Goal: Information Seeking & Learning: Learn about a topic

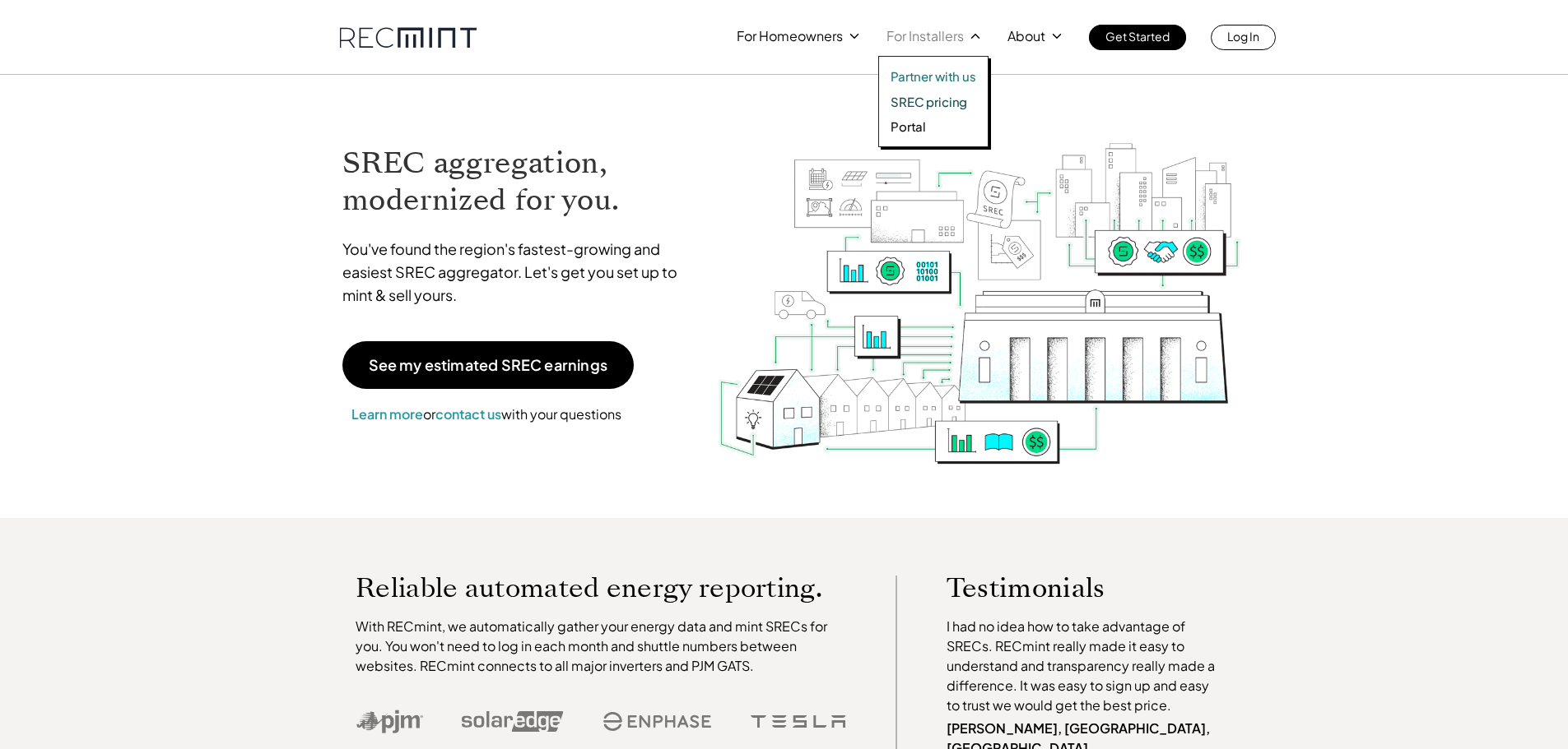
click at [935, 109] on p "SREC pricing" at bounding box center [928, 102] width 77 height 17
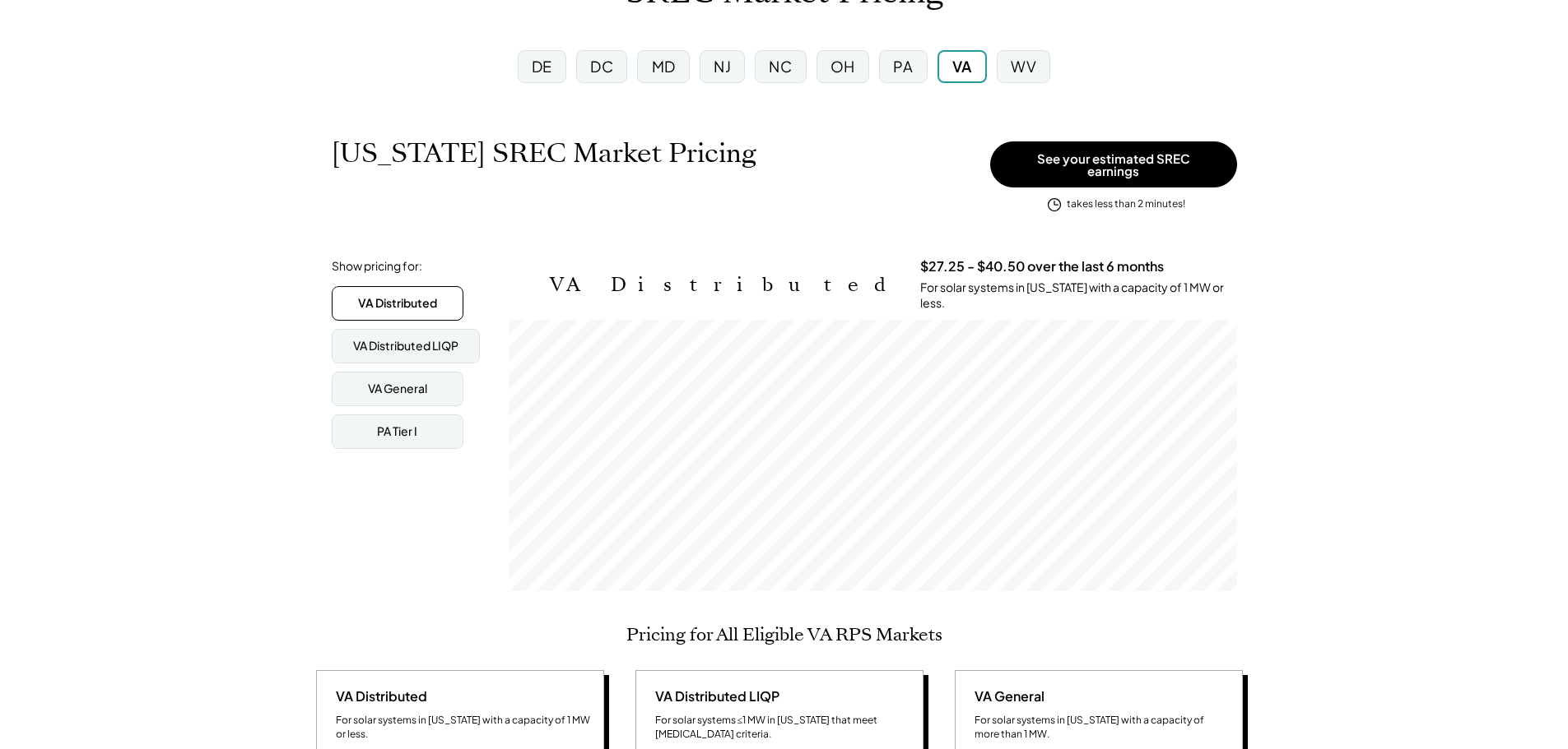
scroll to position [247, 0]
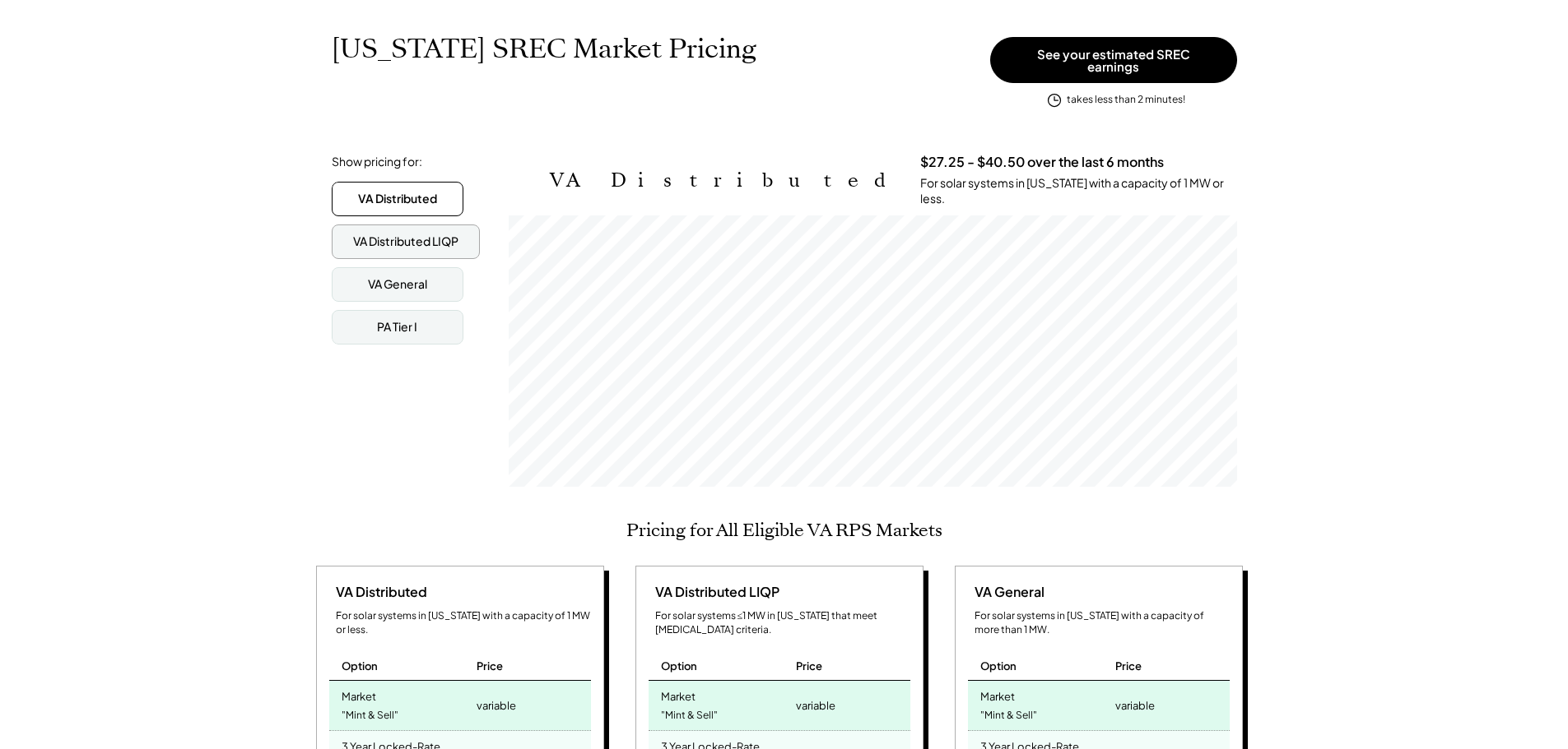
click at [346, 224] on div "VA Distributed LIQP" at bounding box center [405, 242] width 148 height 35
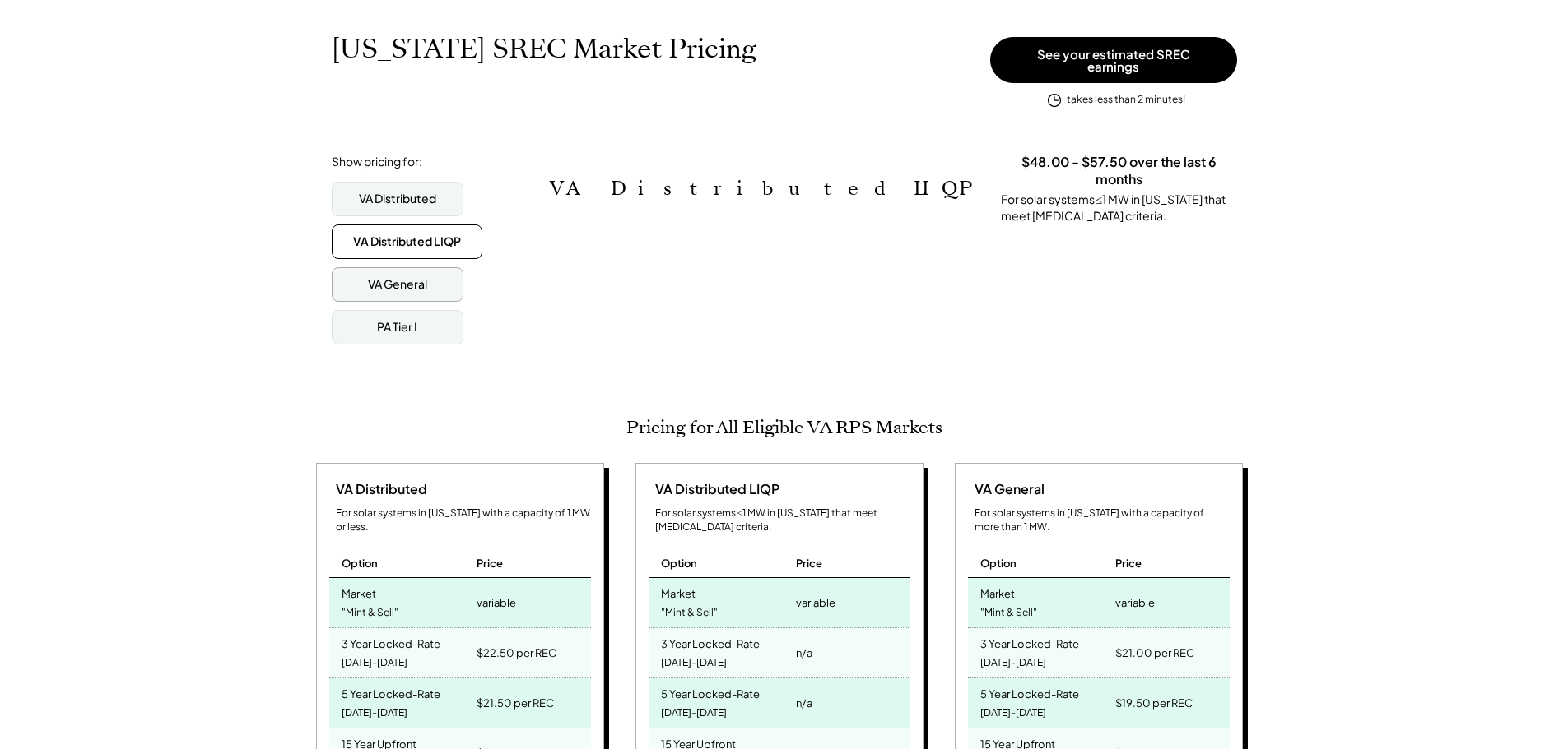
click at [370, 276] on div "VA General" at bounding box center [397, 284] width 59 height 17
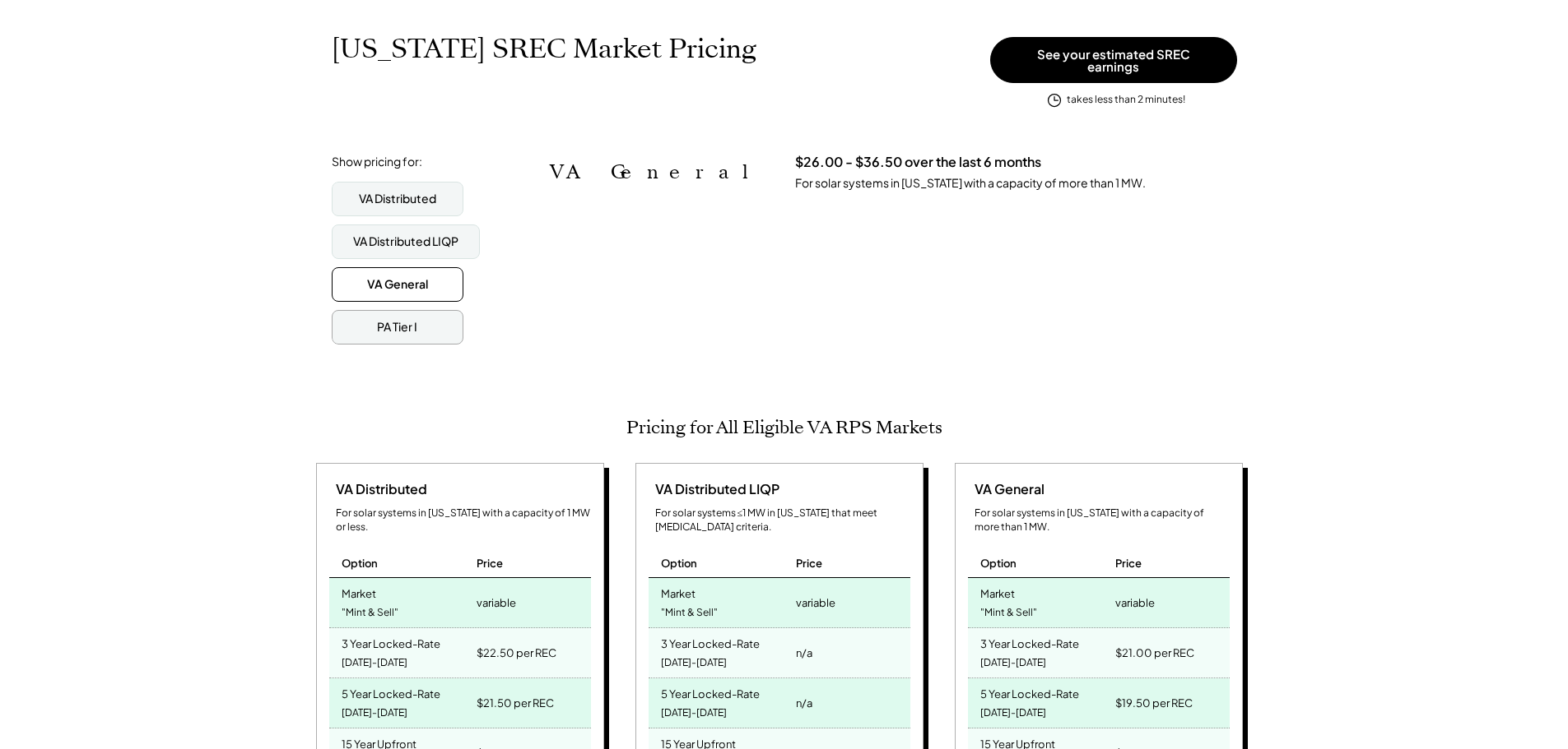
click at [372, 321] on div "PA Tier I" at bounding box center [397, 327] width 131 height 35
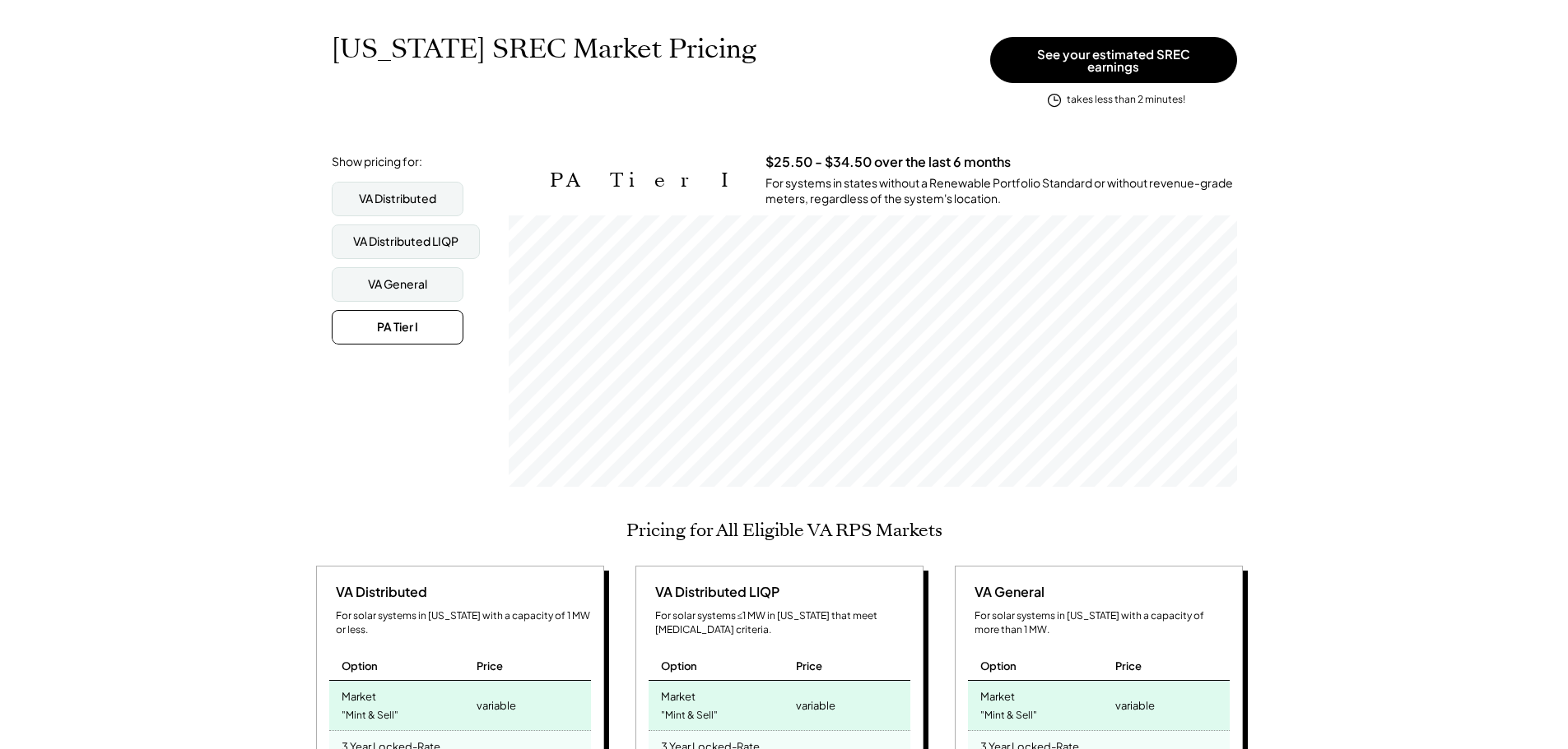
scroll to position [271, 728]
click at [370, 195] on div "VA Distributed" at bounding box center [398, 198] width 78 height 17
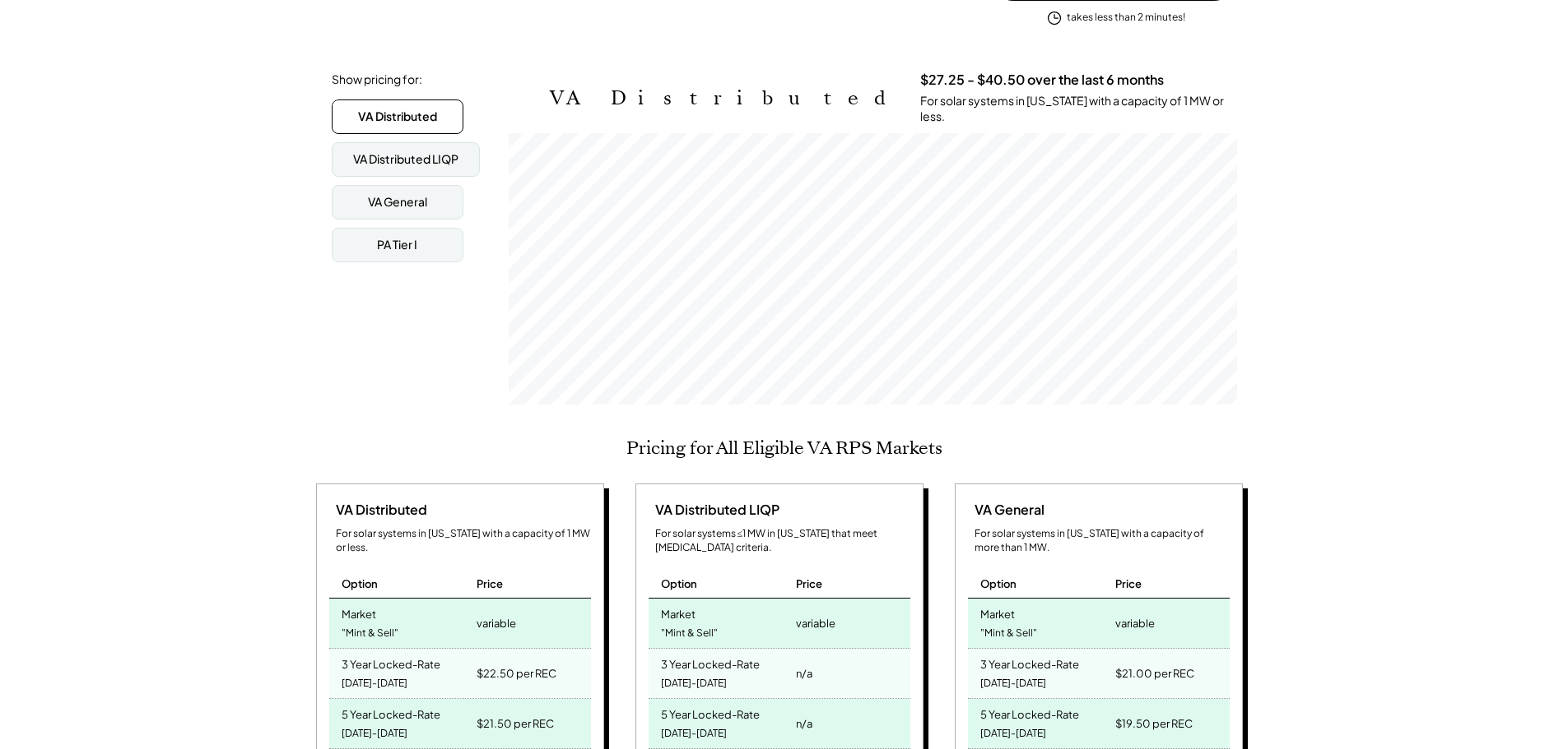
scroll to position [0, 0]
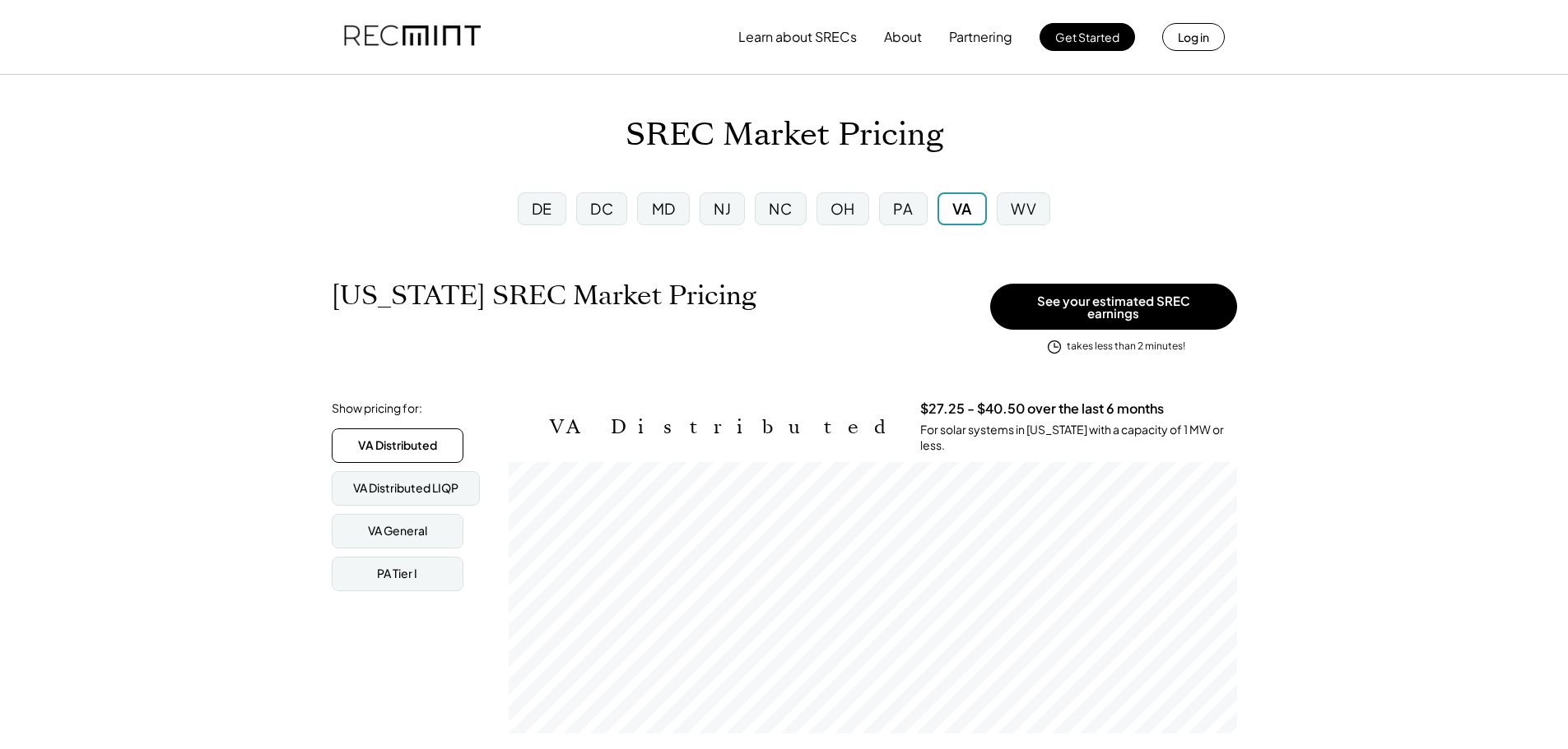
click at [587, 216] on div "DC" at bounding box center [602, 209] width 51 height 33
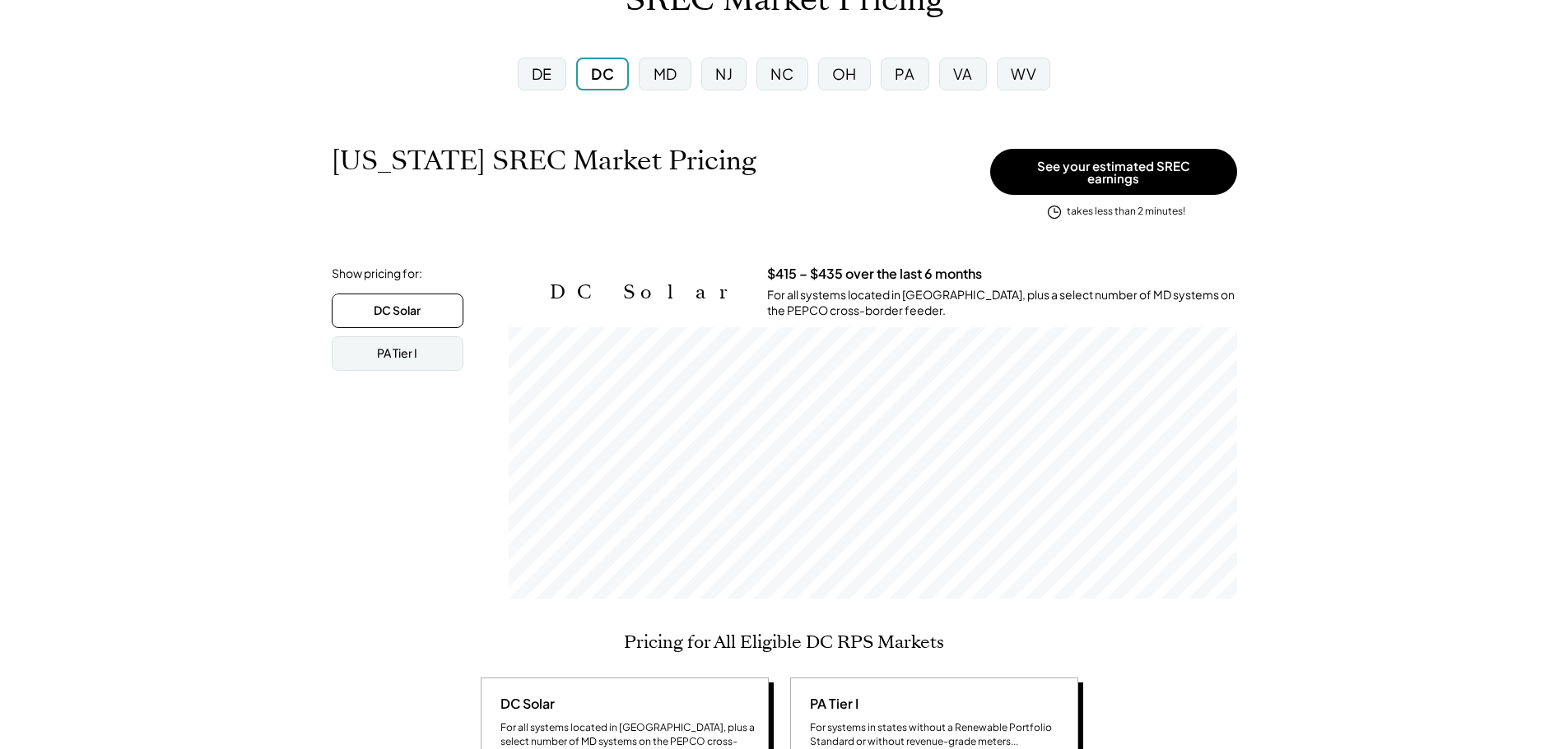
scroll to position [83, 0]
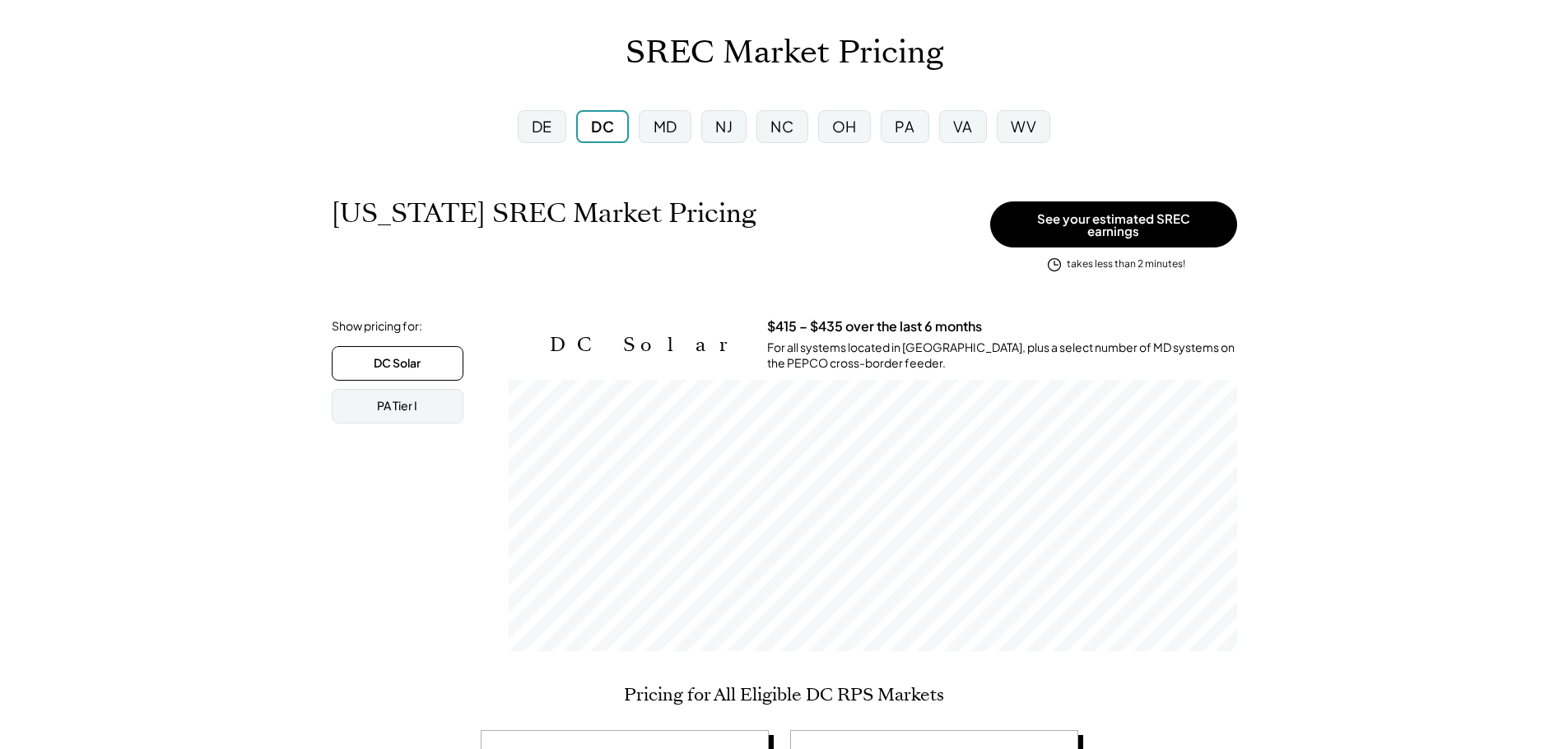
click at [668, 119] on div "MD" at bounding box center [665, 125] width 24 height 20
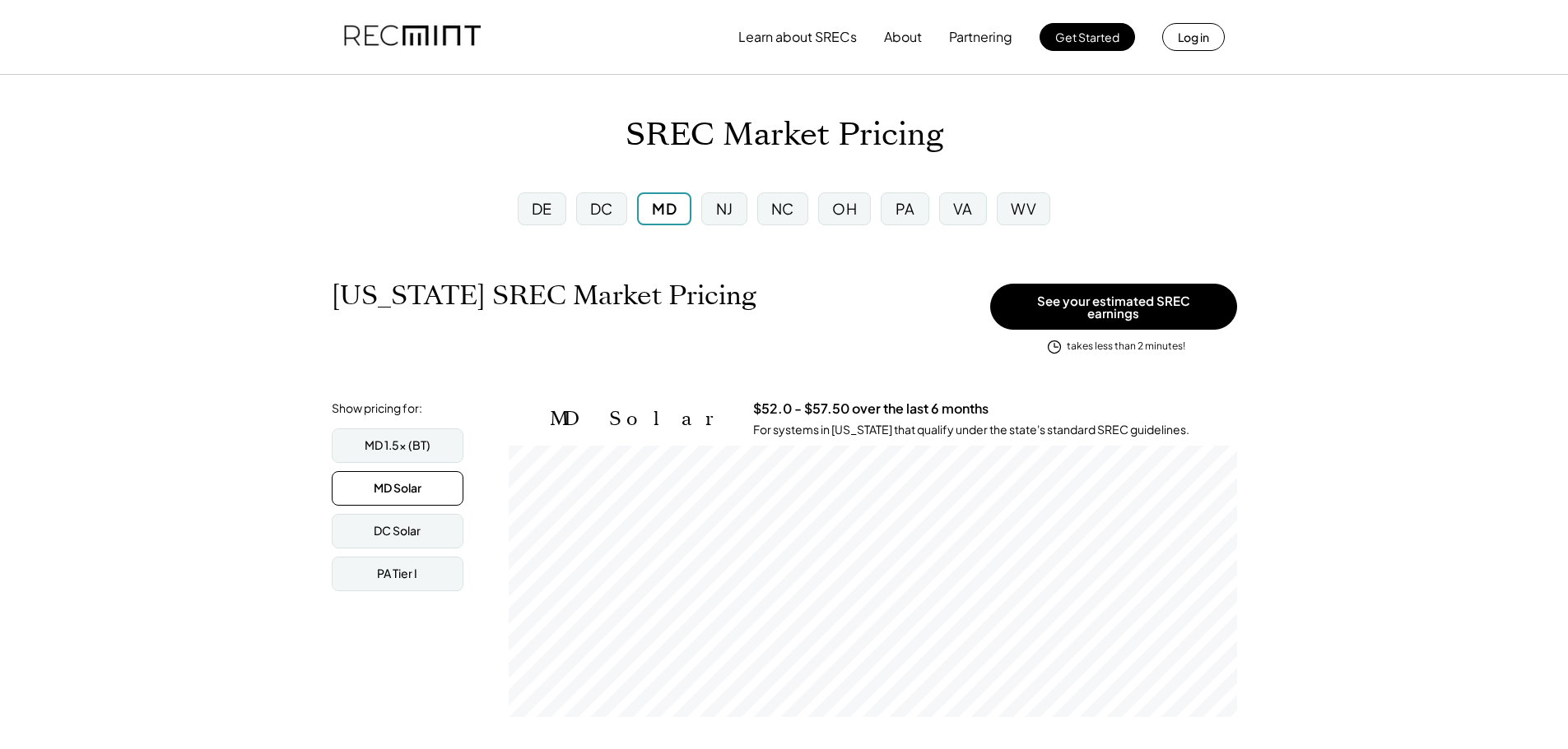
click at [717, 223] on div "NJ" at bounding box center [723, 209] width 46 height 33
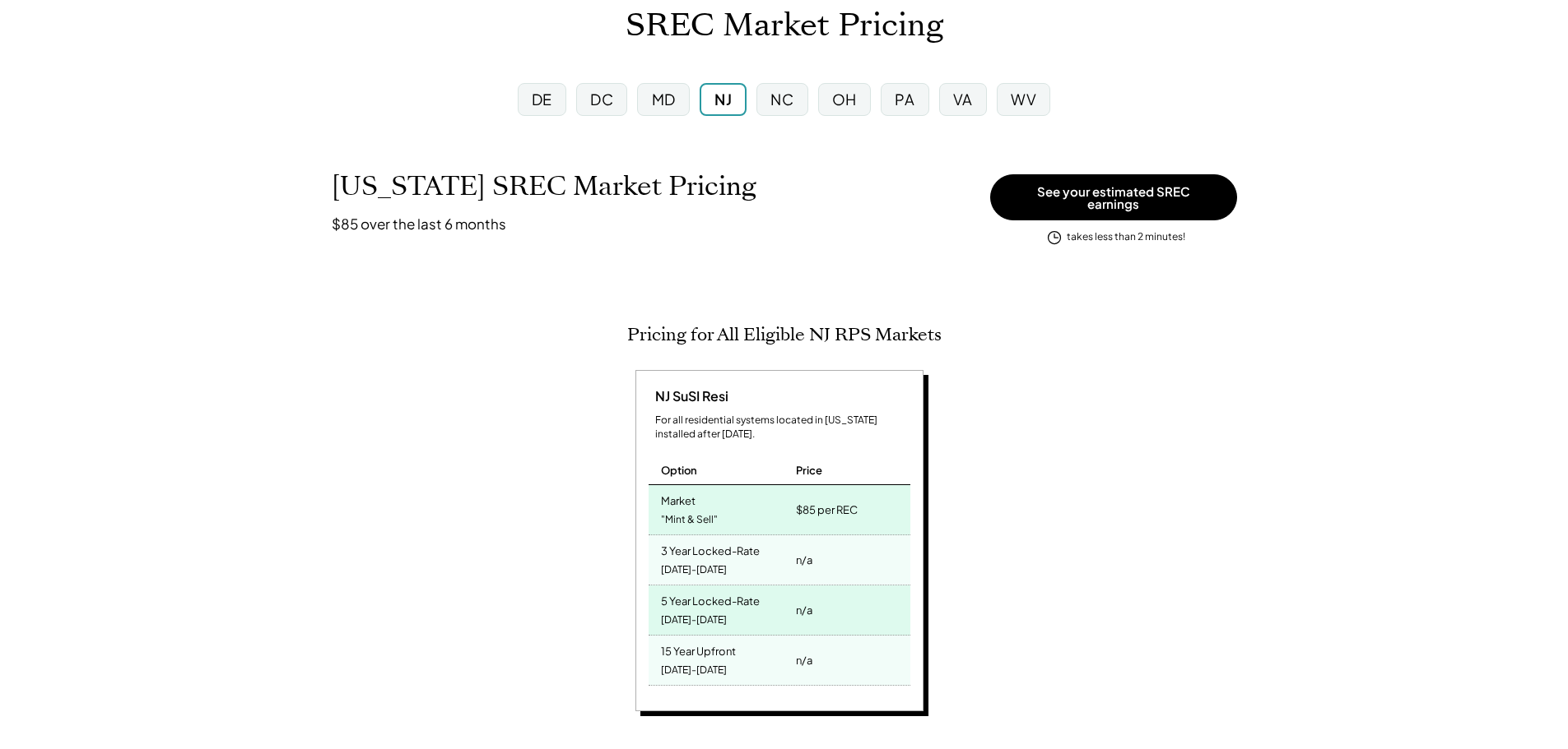
scroll to position [83, 0]
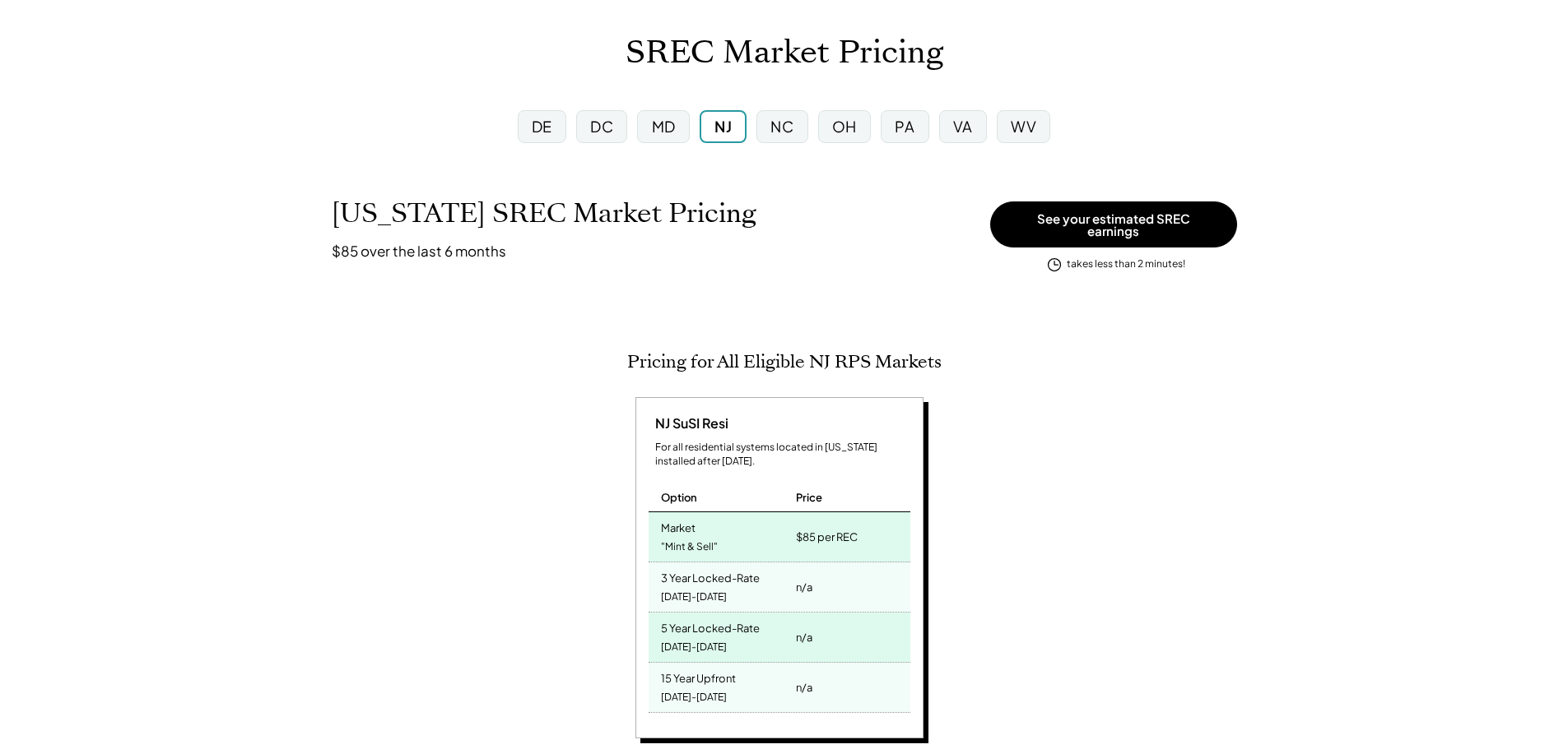
click at [785, 133] on div "NC" at bounding box center [782, 125] width 23 height 20
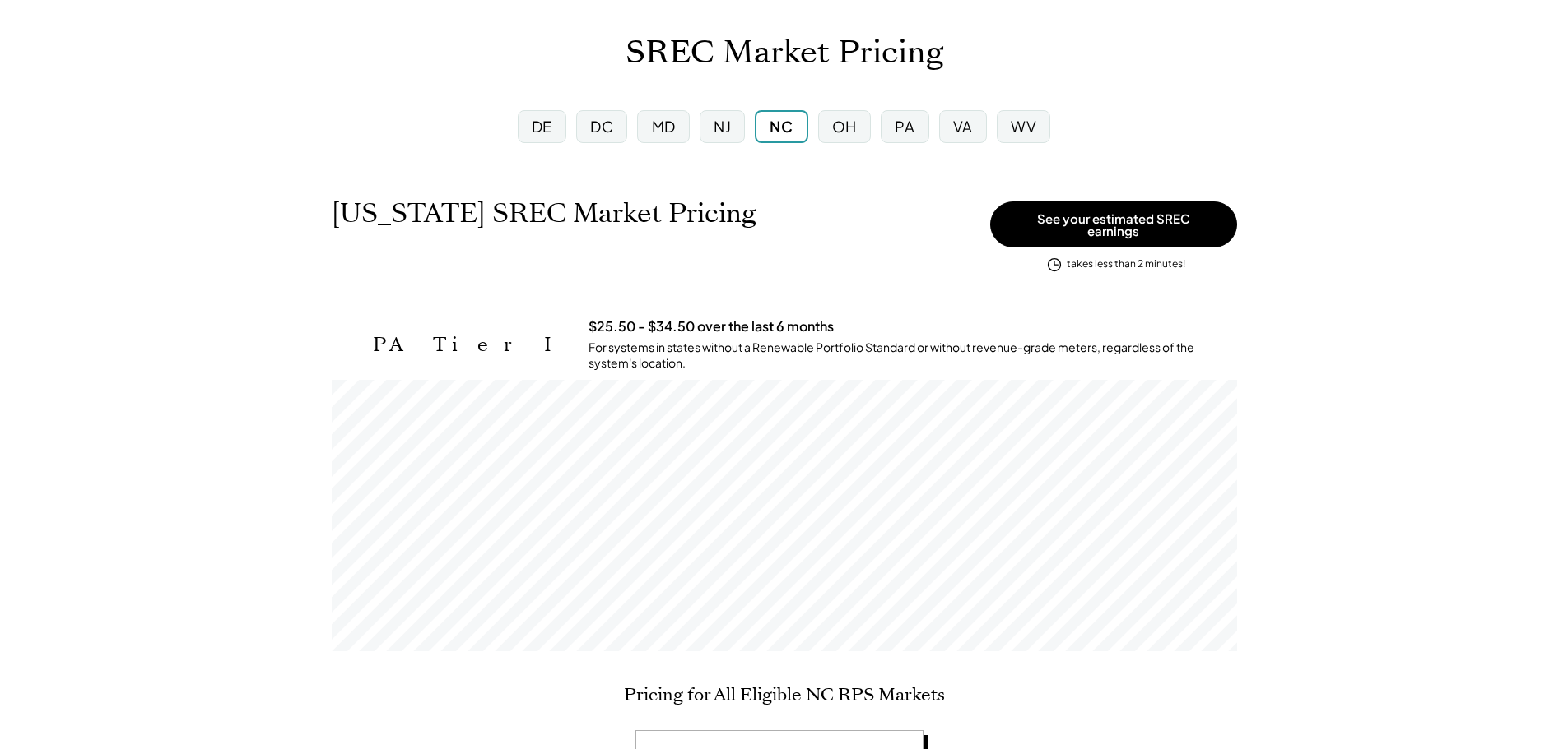
scroll to position [271, 905]
click at [854, 125] on div "OH" at bounding box center [844, 125] width 24 height 20
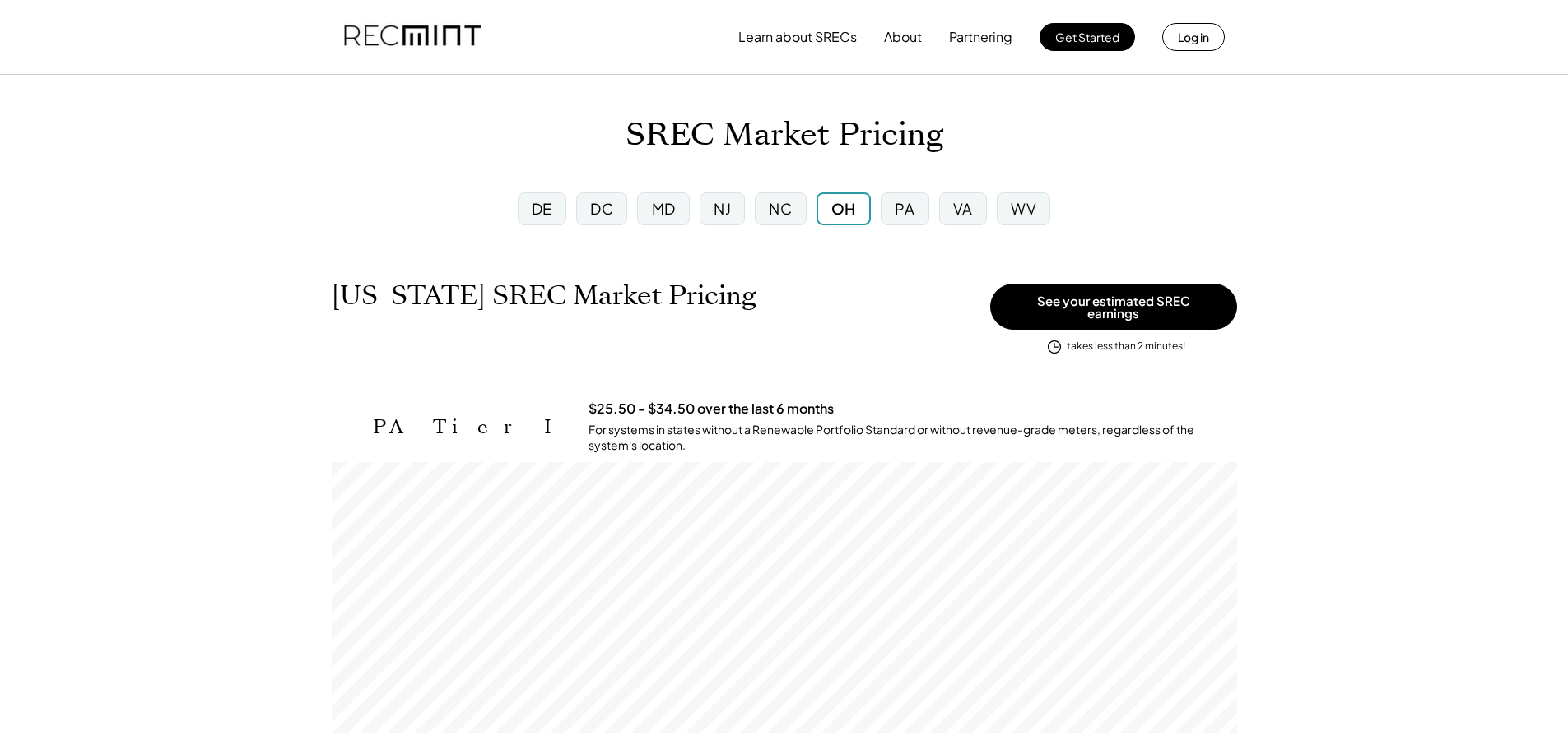
click at [914, 220] on div "PA" at bounding box center [904, 209] width 48 height 33
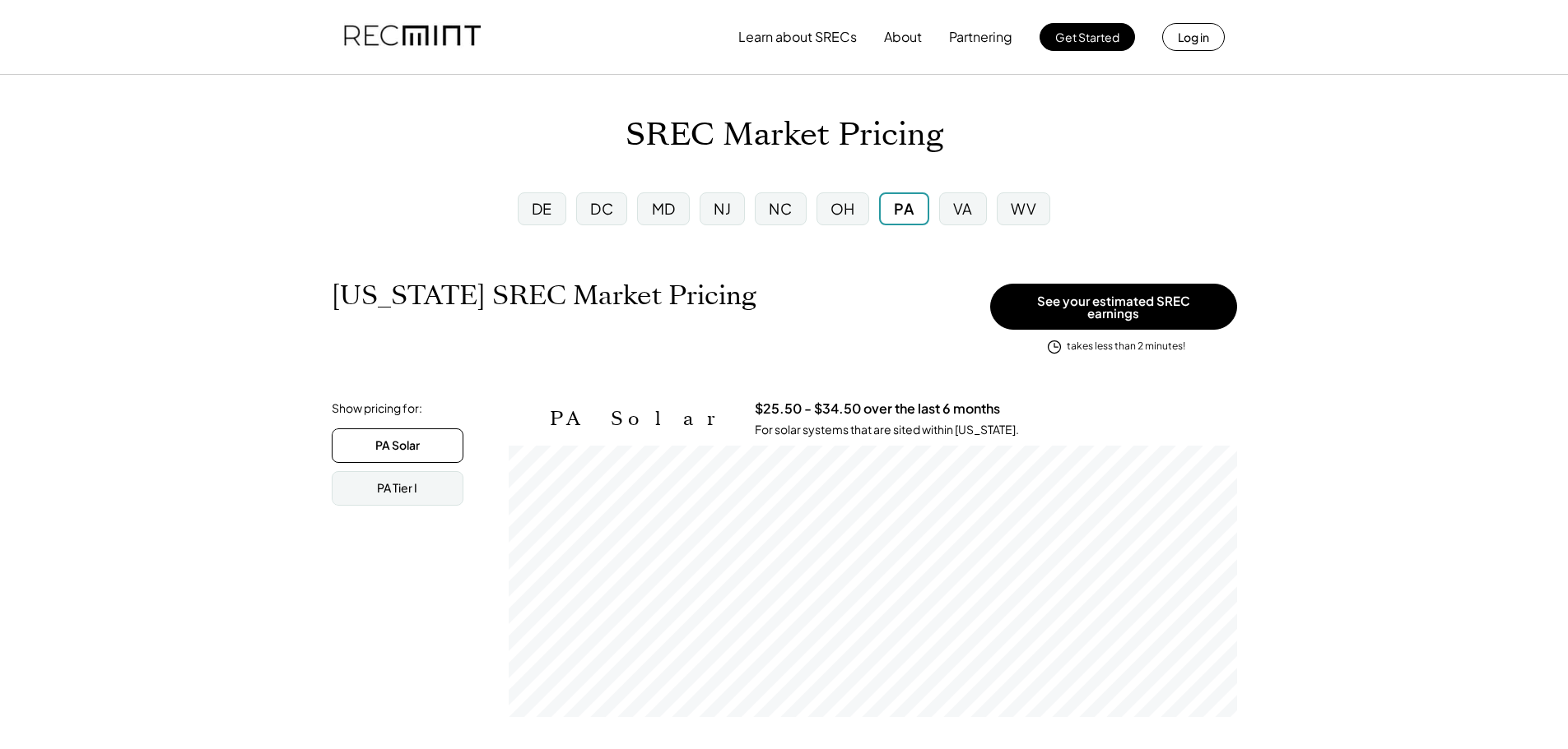
click at [941, 214] on div "VA" at bounding box center [962, 209] width 48 height 33
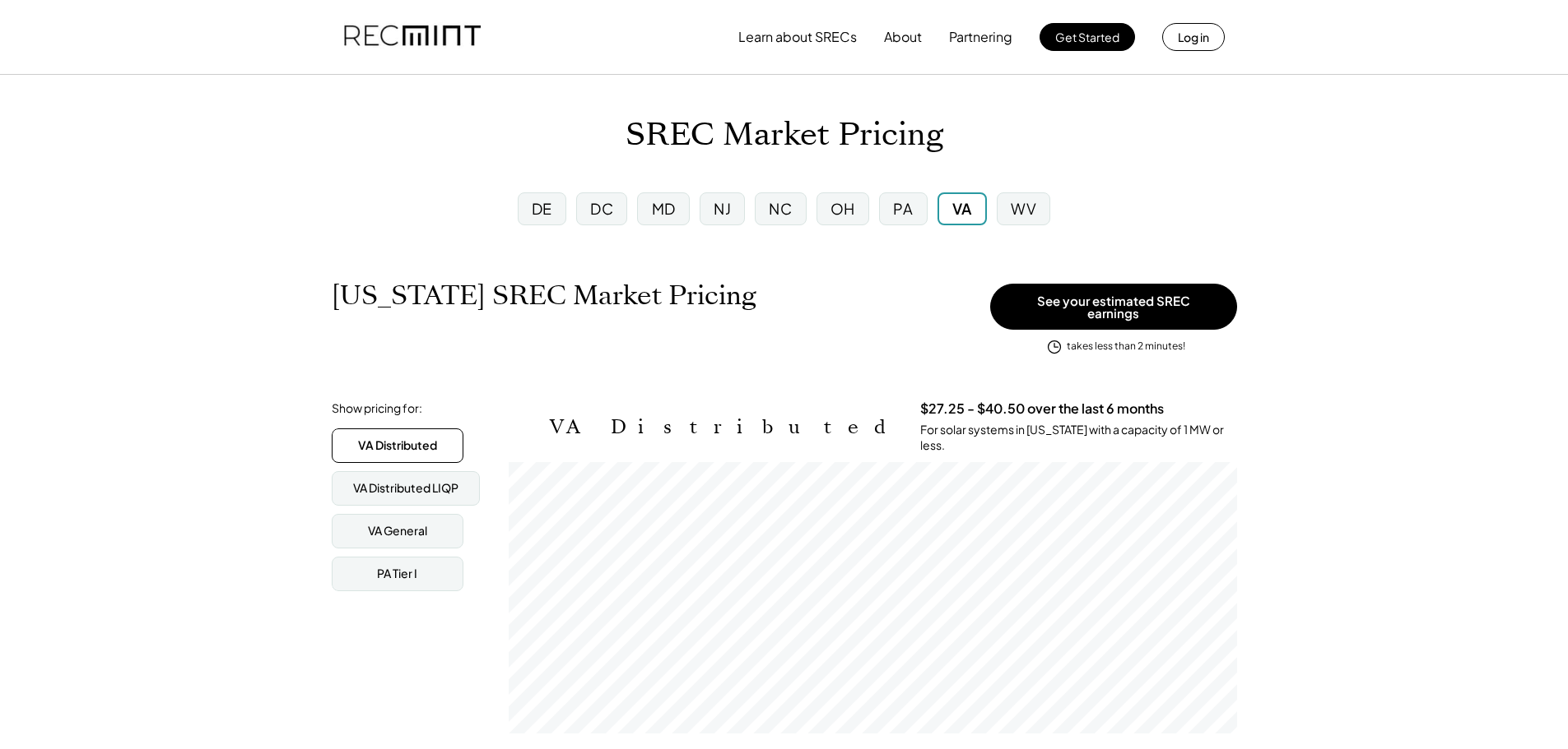
scroll to position [822066, 822148]
click at [980, 204] on div "VA" at bounding box center [961, 209] width 50 height 33
click at [1010, 213] on div "WV" at bounding box center [1023, 209] width 53 height 33
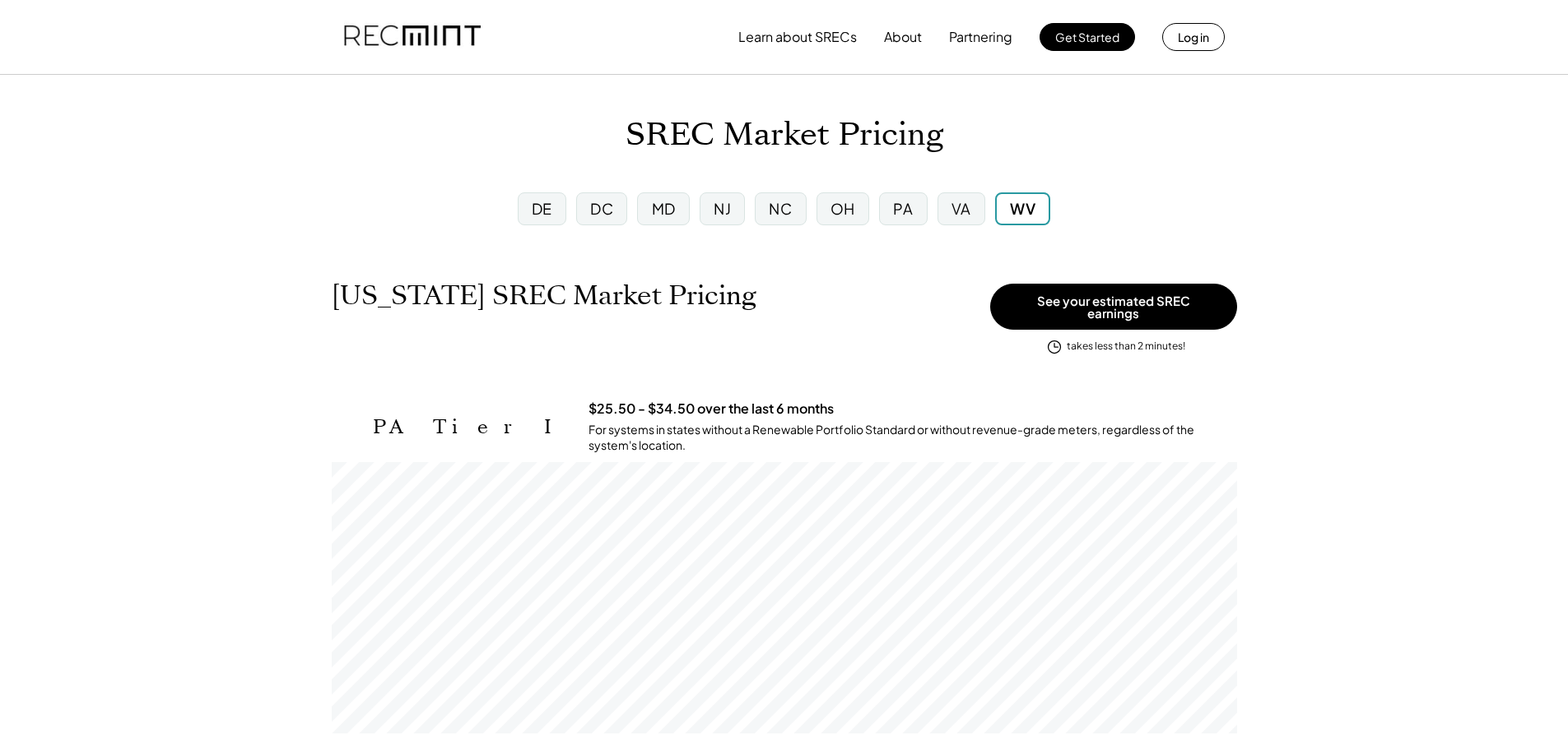
click at [654, 209] on div "MD" at bounding box center [663, 208] width 24 height 20
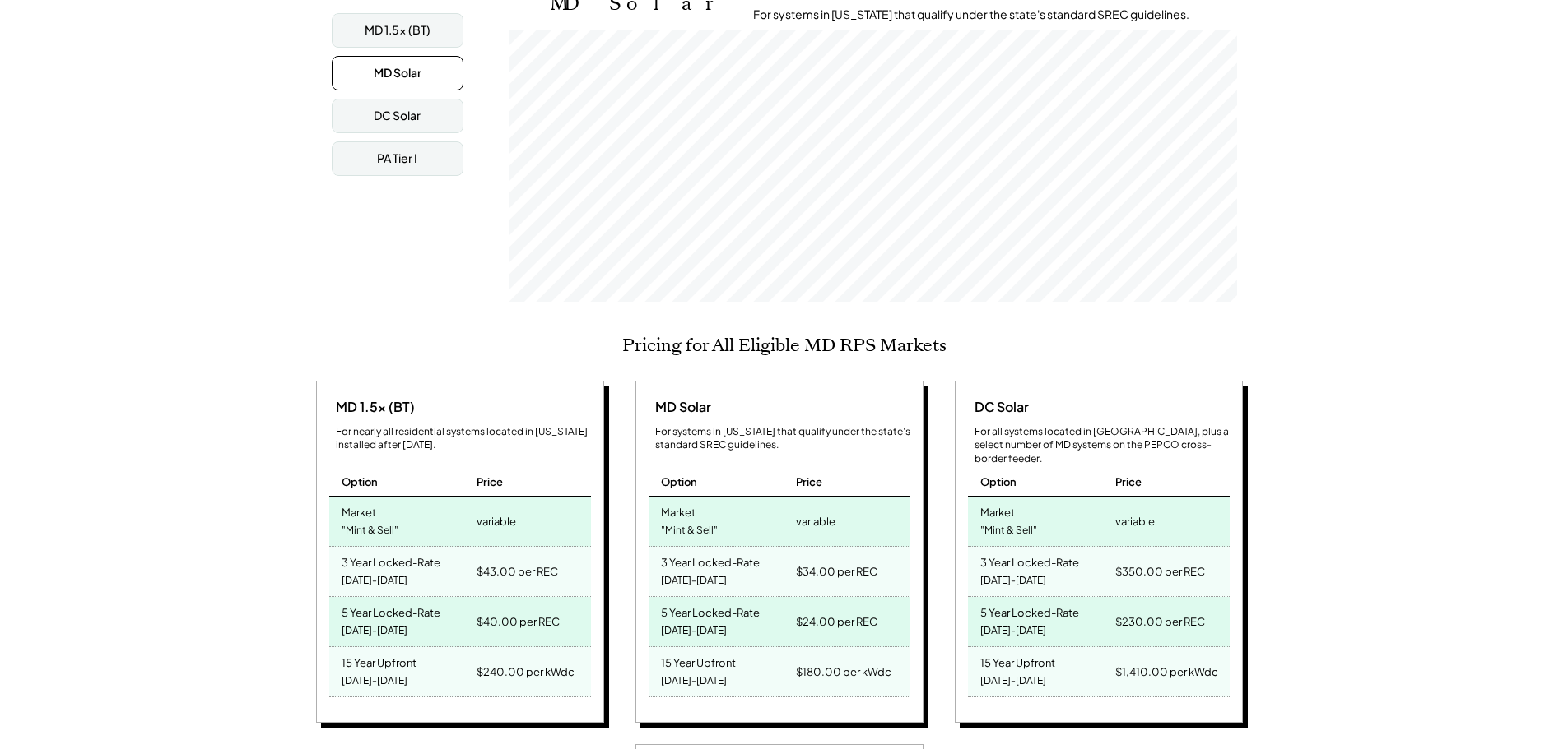
scroll to position [494, 0]
